Goal: Task Accomplishment & Management: Manage account settings

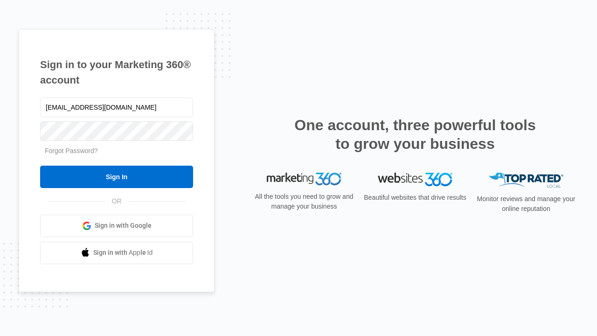
type input "[EMAIL_ADDRESS][DOMAIN_NAME]"
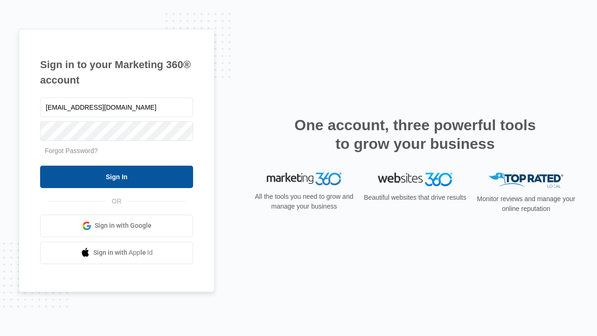
click at [117, 176] on input "Sign In" at bounding box center [116, 177] width 153 height 22
